Goal: Task Accomplishment & Management: Complete application form

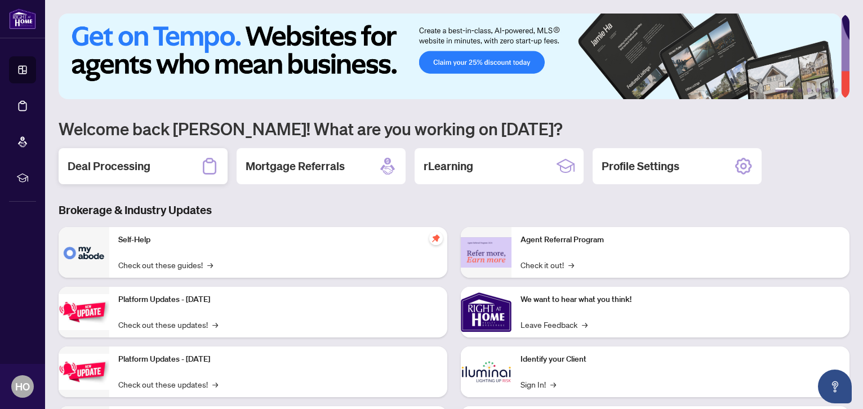
click at [164, 161] on div "Deal Processing" at bounding box center [143, 166] width 169 height 36
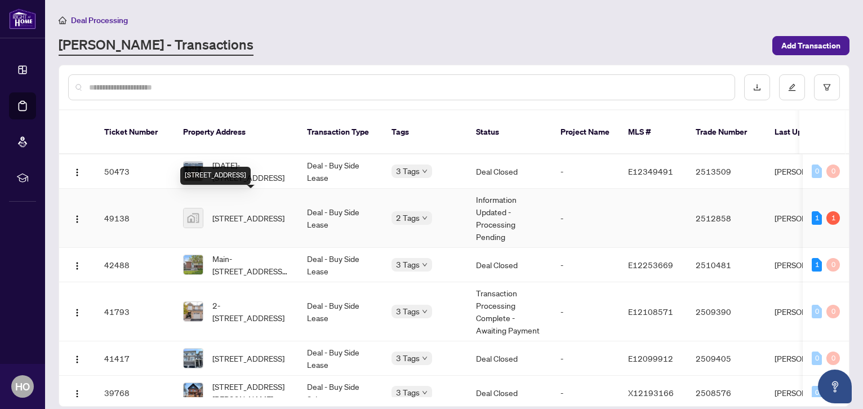
click at [275, 212] on span "[STREET_ADDRESS]" at bounding box center [248, 218] width 72 height 12
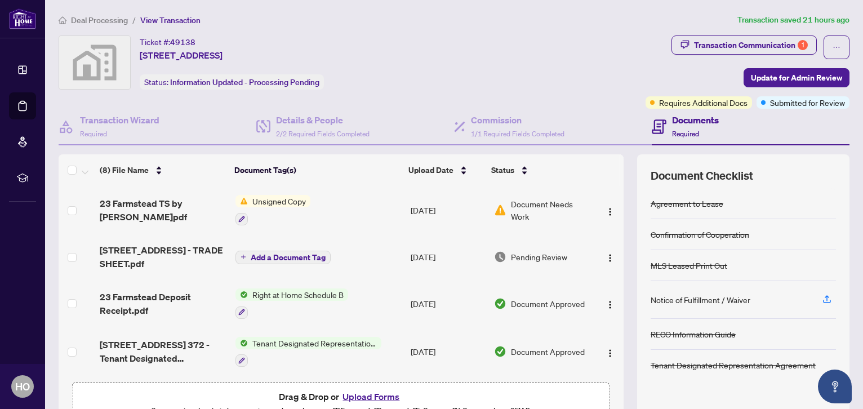
click at [532, 257] on span "Pending Review" at bounding box center [539, 257] width 56 height 12
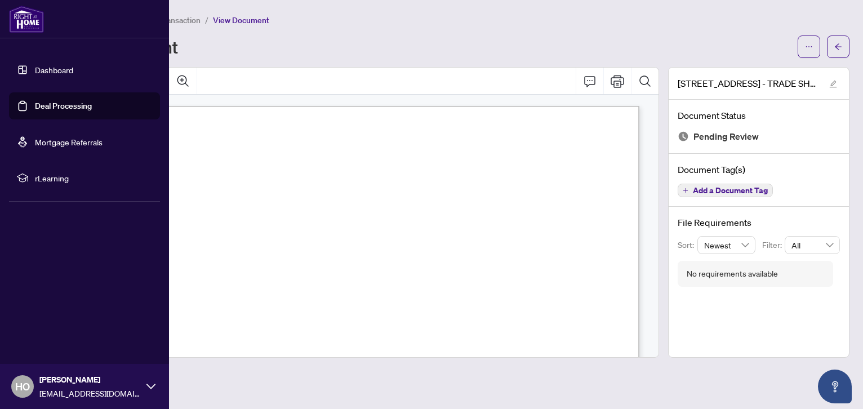
click at [70, 103] on link "Deal Processing" at bounding box center [63, 106] width 57 height 10
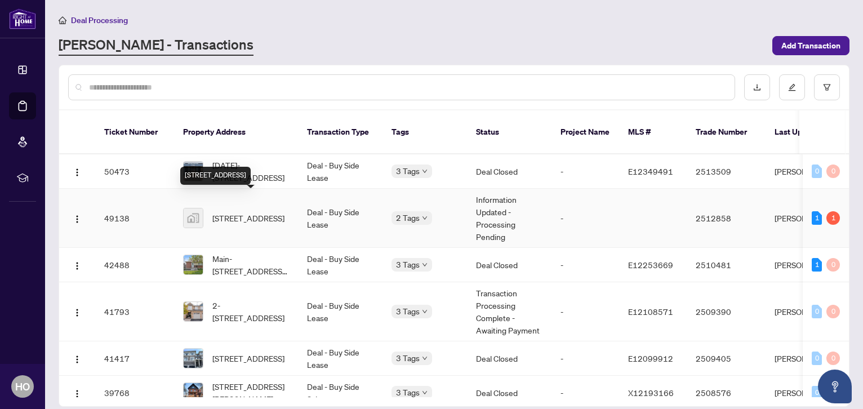
click at [258, 212] on span "[STREET_ADDRESS]" at bounding box center [248, 218] width 72 height 12
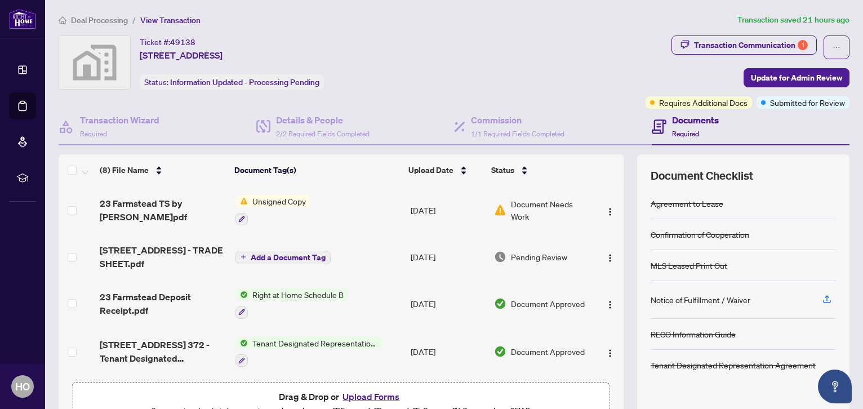
click at [276, 200] on span "Unsigned Copy" at bounding box center [279, 201] width 62 height 12
click at [285, 202] on span "Unsigned Copy" at bounding box center [279, 201] width 62 height 12
click at [184, 200] on span "23 Farmstead TS by [PERSON_NAME]pdf" at bounding box center [163, 210] width 126 height 27
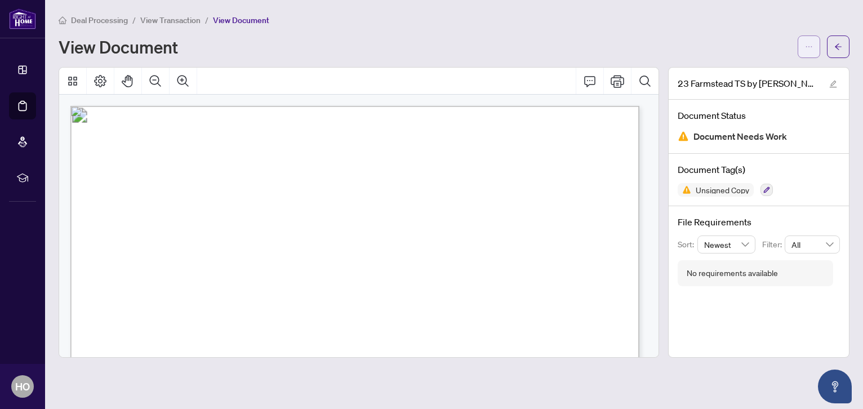
click at [809, 50] on icon "ellipsis" at bounding box center [809, 47] width 8 height 8
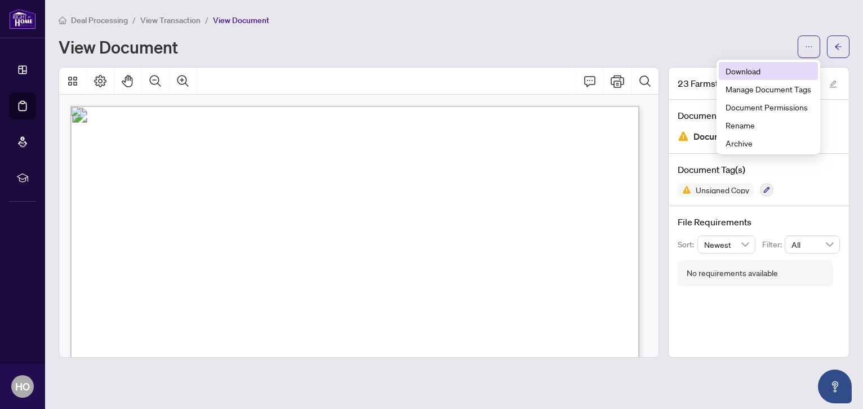
click at [741, 66] on span "Download" at bounding box center [768, 71] width 86 height 12
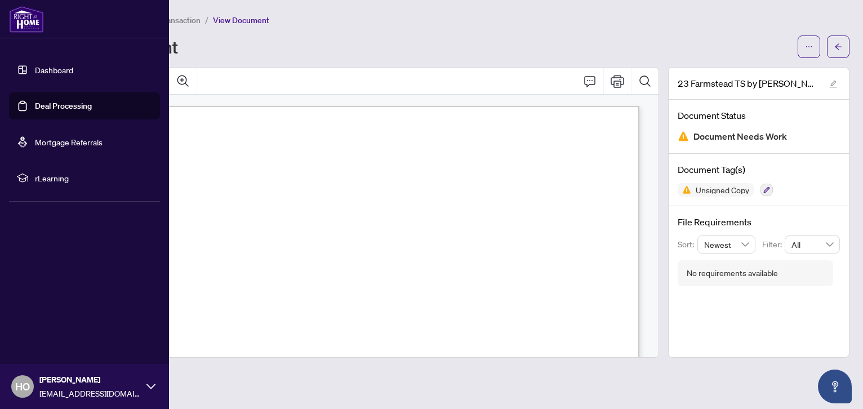
click at [45, 108] on link "Deal Processing" at bounding box center [63, 106] width 57 height 10
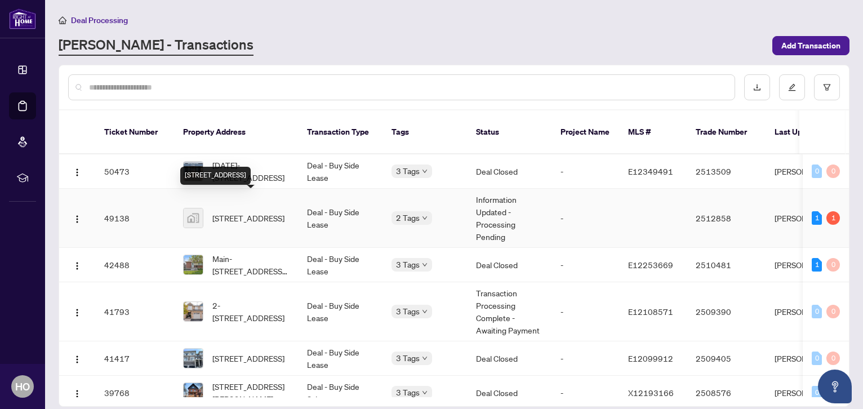
click at [252, 212] on span "[STREET_ADDRESS]" at bounding box center [248, 218] width 72 height 12
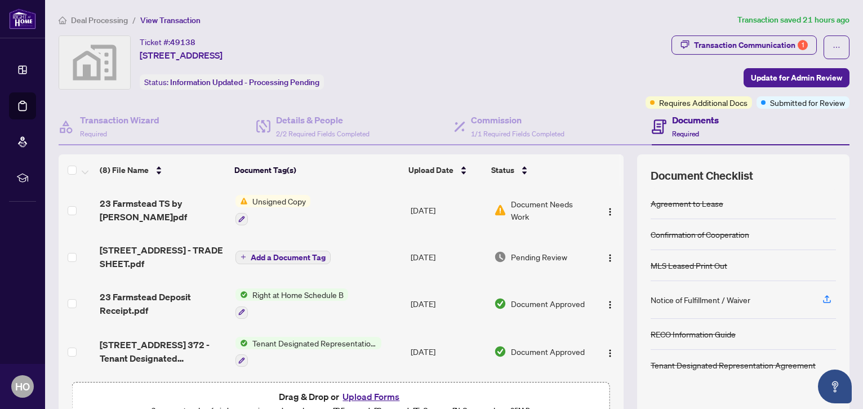
click at [377, 394] on button "Upload Forms" at bounding box center [371, 396] width 64 height 15
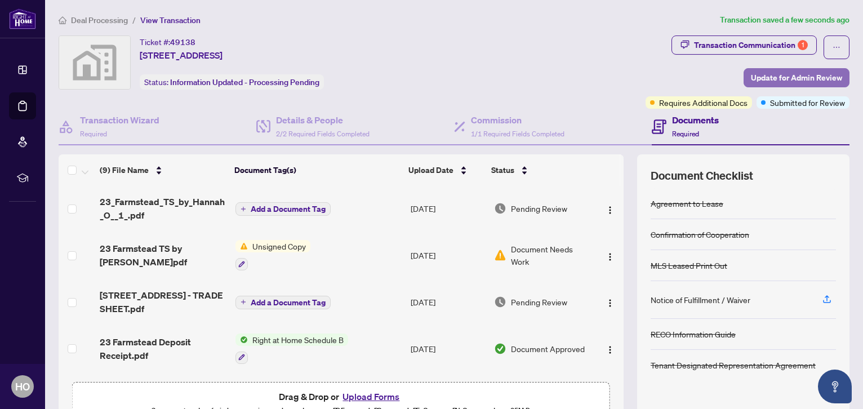
click at [751, 80] on span "Update for Admin Review" at bounding box center [796, 78] width 91 height 18
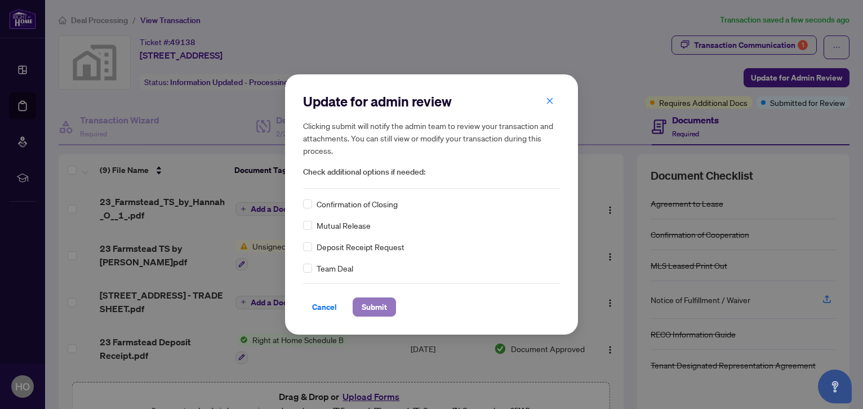
click at [379, 307] on span "Submit" at bounding box center [373, 307] width 25 height 18
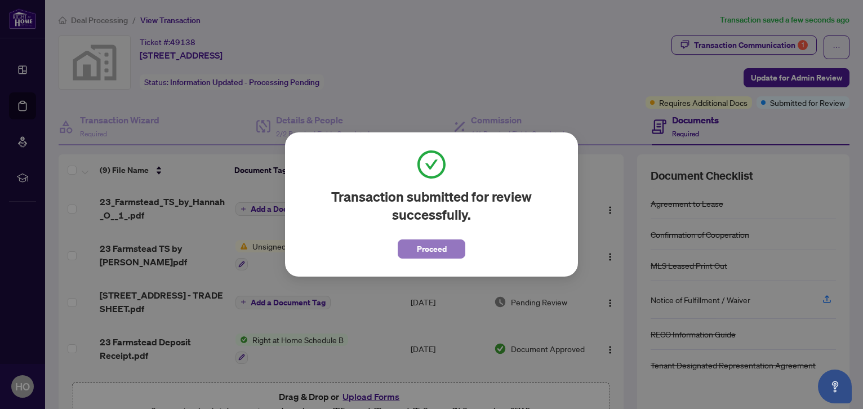
click at [428, 247] on span "Proceed" at bounding box center [432, 249] width 30 height 18
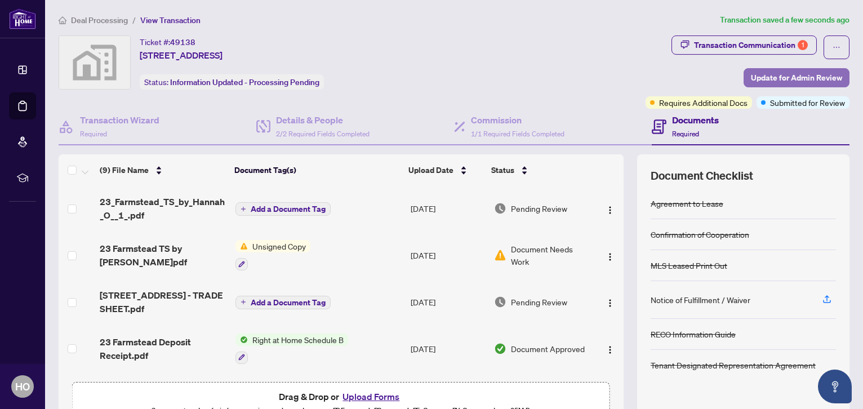
click at [788, 78] on span "Update for Admin Review" at bounding box center [796, 78] width 91 height 18
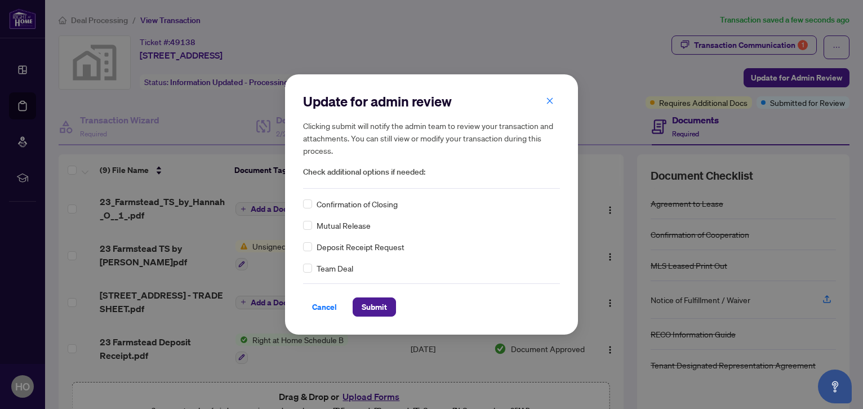
click at [373, 316] on div "Update for admin review Clicking submit will notify the admin team to review yo…" at bounding box center [431, 204] width 293 height 260
click at [369, 309] on span "Submit" at bounding box center [373, 307] width 25 height 18
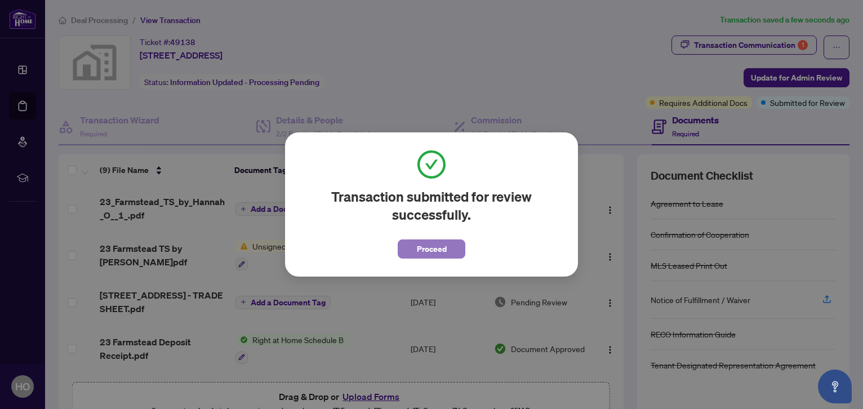
click at [441, 256] on span "Proceed" at bounding box center [432, 249] width 30 height 18
